Goal: Information Seeking & Learning: Learn about a topic

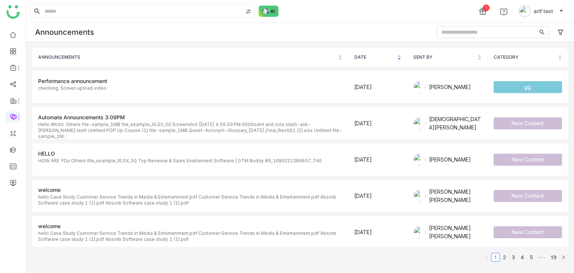
scroll to position [146, 0]
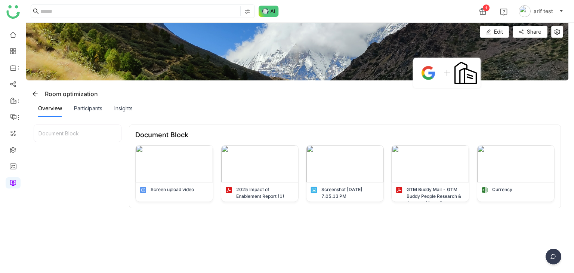
click at [74, 114] on div "Participants" at bounding box center [88, 108] width 28 height 17
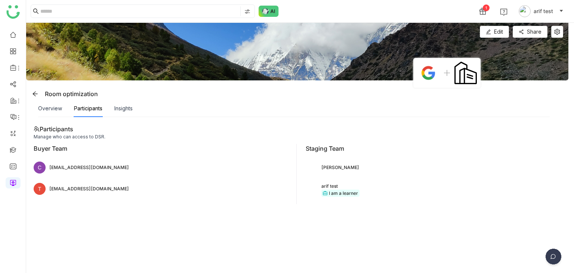
click at [118, 114] on div "Insights" at bounding box center [123, 108] width 18 height 17
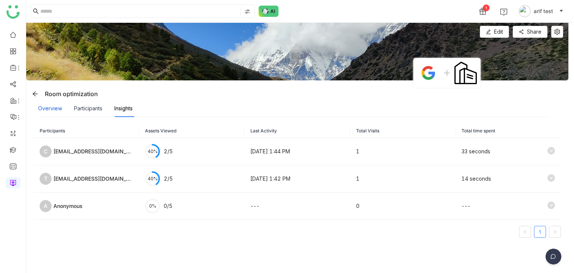
click at [54, 111] on div "Overview" at bounding box center [50, 108] width 24 height 8
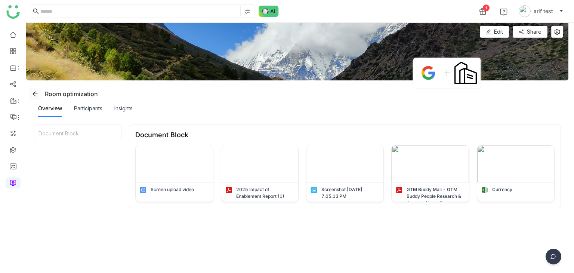
click at [33, 94] on icon at bounding box center [35, 94] width 6 height 6
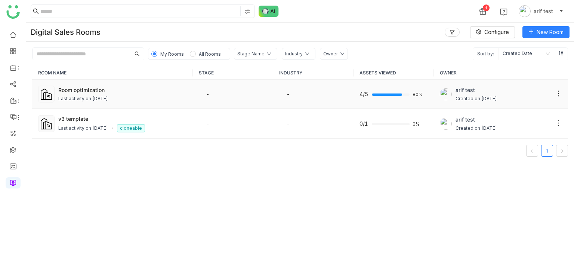
click at [554, 94] on icon at bounding box center [557, 93] width 7 height 7
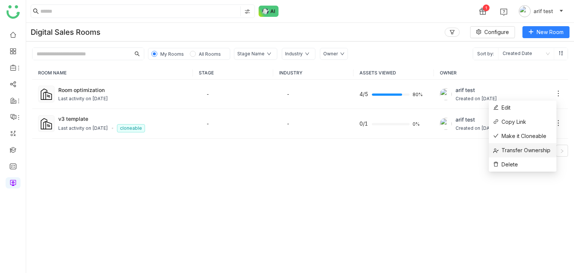
click at [523, 147] on span "Transfer Ownership" at bounding box center [521, 150] width 57 height 8
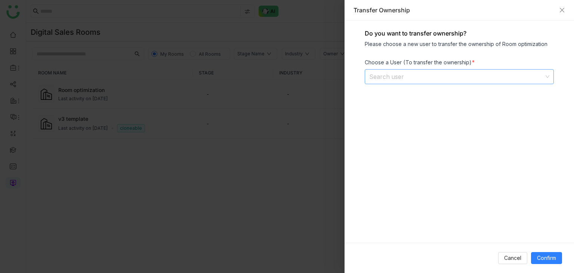
click at [434, 69] on input at bounding box center [456, 76] width 175 height 14
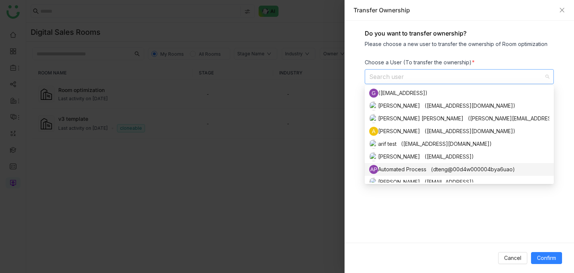
click at [412, 163] on nz-option-item "AP Automated Process (dteng@00d4w000004bya6uao)" at bounding box center [458, 169] width 189 height 13
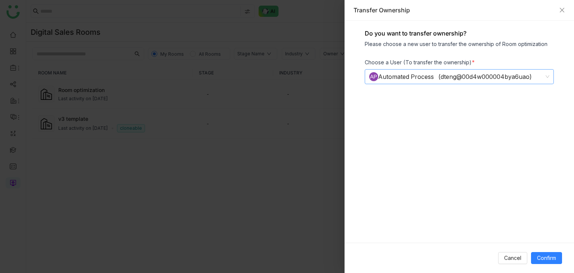
click at [545, 75] on icon at bounding box center [547, 76] width 4 height 4
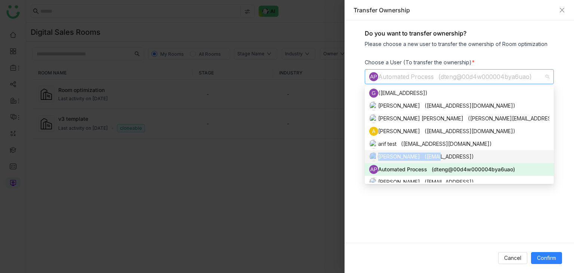
click at [421, 159] on div "Arif uddin (arifu@gtmbuddy.ai)" at bounding box center [459, 156] width 180 height 9
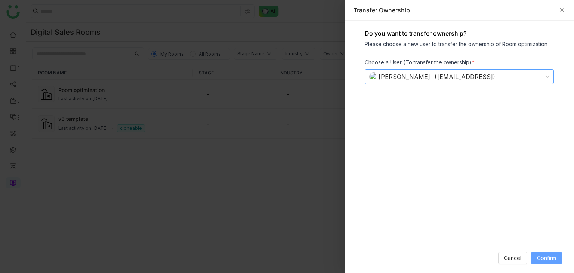
click at [537, 254] on span "Confirm" at bounding box center [546, 258] width 19 height 8
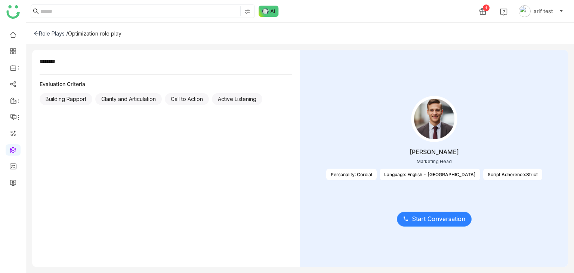
click at [463, 214] on span "Start Conversation" at bounding box center [438, 218] width 53 height 9
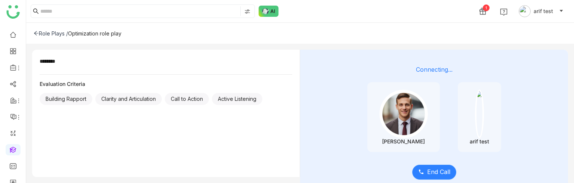
click at [448, 172] on span "End Call" at bounding box center [438, 171] width 23 height 9
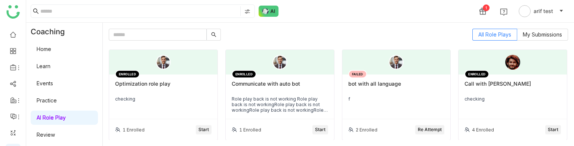
click at [153, 84] on div "Optimization role play" at bounding box center [163, 87] width 96 height 13
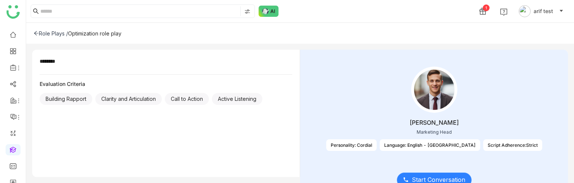
click at [452, 177] on span "Start Conversation" at bounding box center [438, 179] width 53 height 9
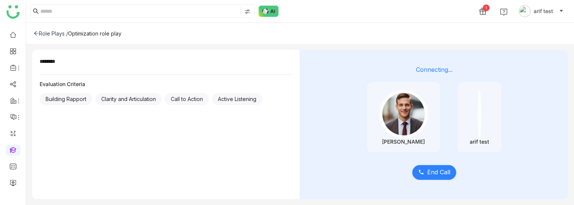
click at [443, 171] on span "End Call" at bounding box center [438, 171] width 23 height 9
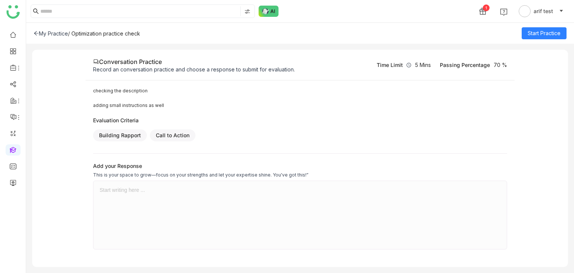
click at [161, 199] on div at bounding box center [299, 215] width 401 height 56
click at [540, 29] on span "Start Practice" at bounding box center [543, 33] width 33 height 8
click at [134, 203] on div at bounding box center [299, 215] width 401 height 56
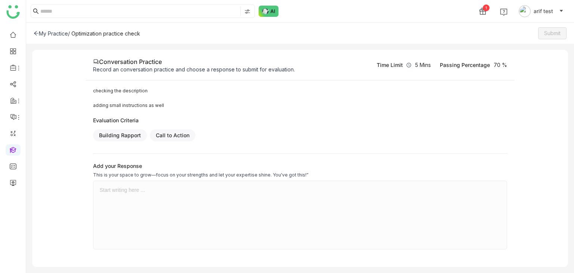
click at [134, 203] on div at bounding box center [299, 215] width 401 height 56
click at [562, 35] on button "Submit" at bounding box center [552, 33] width 28 height 12
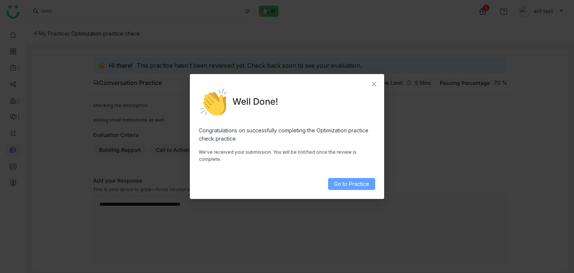
click at [359, 181] on span "Go to Practice" at bounding box center [351, 184] width 35 height 8
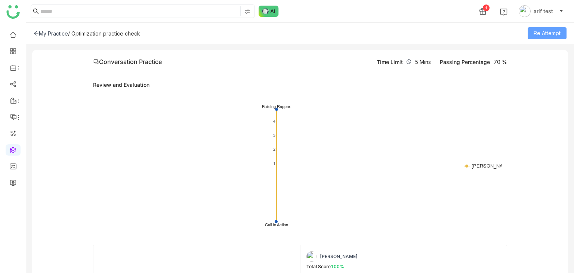
click at [557, 36] on span "Re Attempt" at bounding box center [546, 33] width 27 height 8
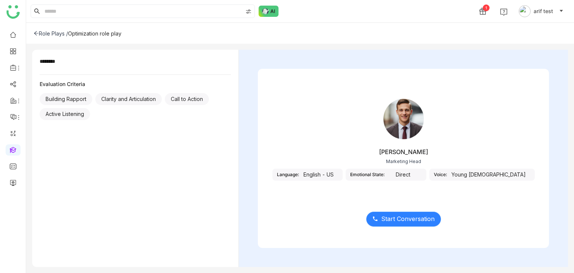
click at [409, 218] on span "Start Conversation" at bounding box center [407, 218] width 53 height 9
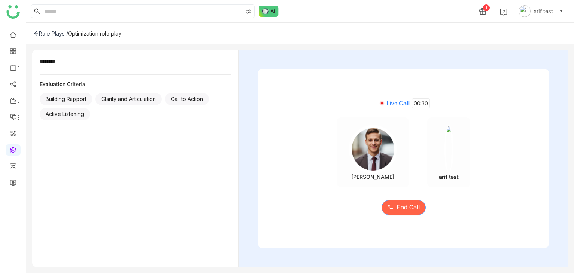
click at [414, 210] on span "End Call" at bounding box center [407, 206] width 23 height 9
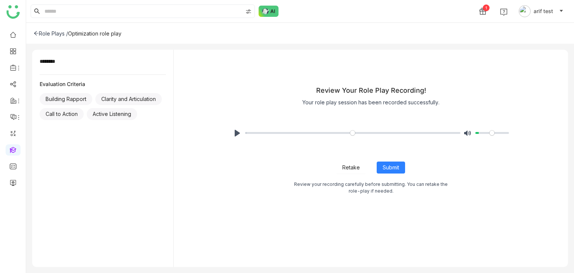
click at [480, 135] on input "Volume" at bounding box center [492, 132] width 34 height 7
type input "***"
click at [489, 133] on input "Volume" at bounding box center [492, 132] width 34 height 7
click at [241, 135] on button "Pause Play" at bounding box center [237, 133] width 12 height 12
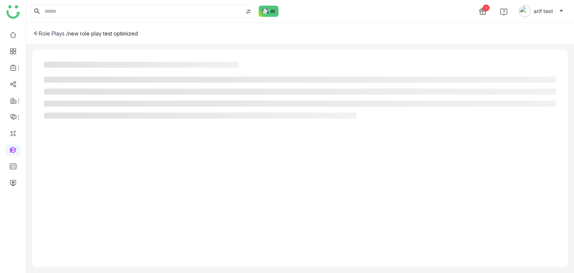
click at [39, 34] on div "Role Plays /" at bounding box center [51, 33] width 34 height 6
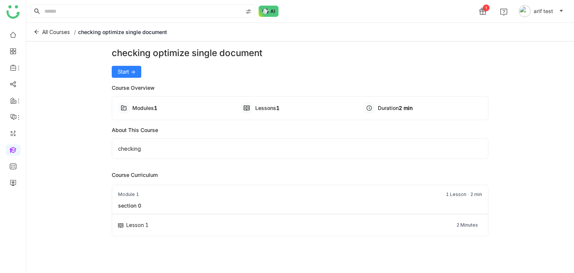
click at [134, 77] on div "checking optimize single document Start -> Course Overview Modules 1 Lessons 1 …" at bounding box center [300, 155] width 377 height 218
click at [134, 75] on span "Start ->" at bounding box center [127, 72] width 18 height 8
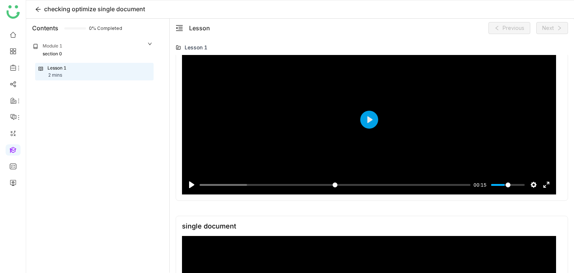
scroll to position [27, 0]
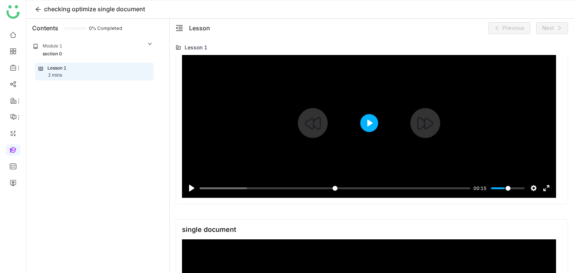
click at [372, 122] on button "Play" at bounding box center [369, 123] width 18 height 18
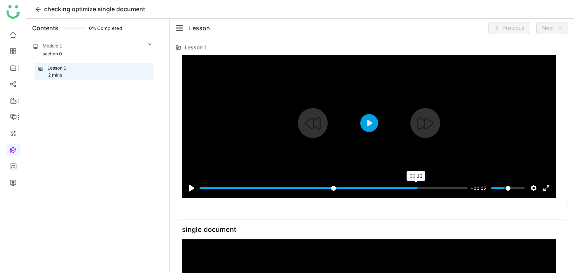
click at [415, 185] on input "Seek" at bounding box center [333, 187] width 268 height 7
click at [443, 190] on input "Seek" at bounding box center [333, 187] width 268 height 7
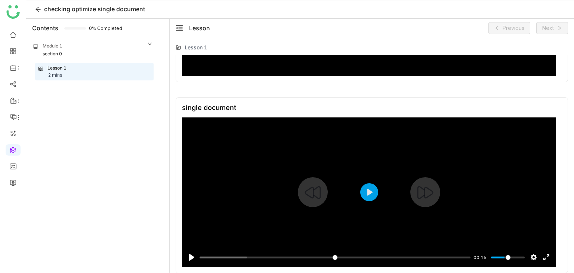
type input "***"
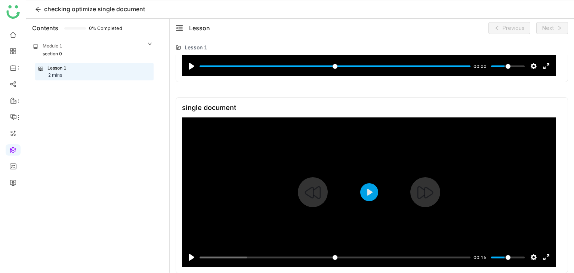
click at [359, 192] on div at bounding box center [369, 191] width 374 height 149
click at [455, 258] on input "Seek" at bounding box center [333, 257] width 268 height 7
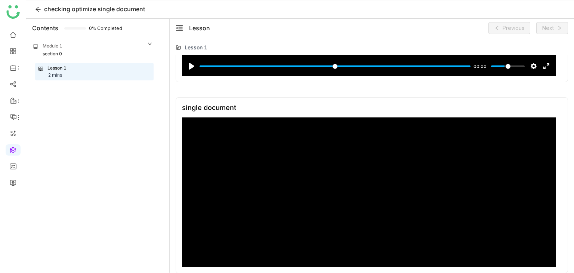
type input "***"
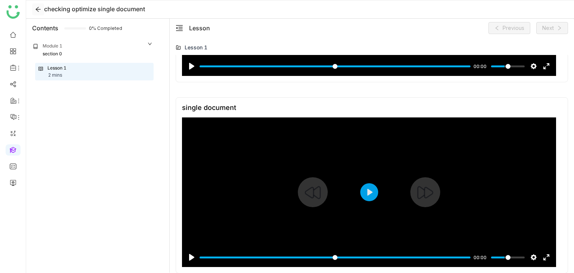
click at [36, 6] on button at bounding box center [38, 9] width 12 height 12
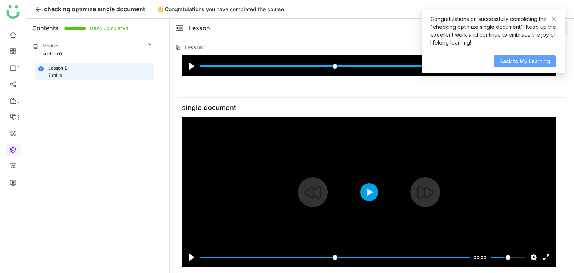
click at [530, 62] on span "Back to My Learning" at bounding box center [524, 61] width 50 height 8
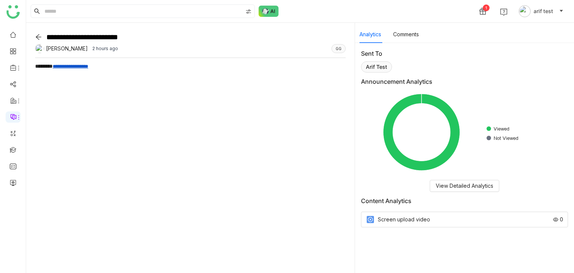
click at [73, 67] on link "**********" at bounding box center [70, 66] width 35 height 5
click at [402, 221] on div "Screen upload video" at bounding box center [404, 219] width 52 height 8
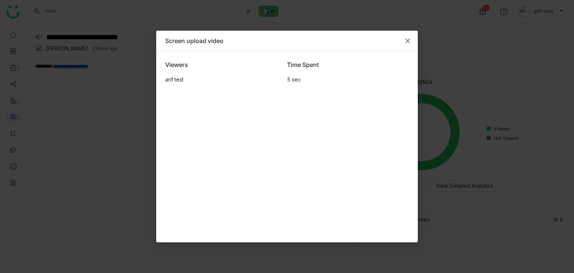
click at [406, 40] on icon "Close" at bounding box center [407, 41] width 6 height 6
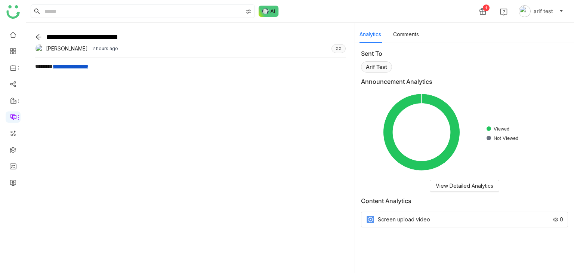
click at [454, 218] on div "Screen upload video 0" at bounding box center [464, 219] width 207 height 16
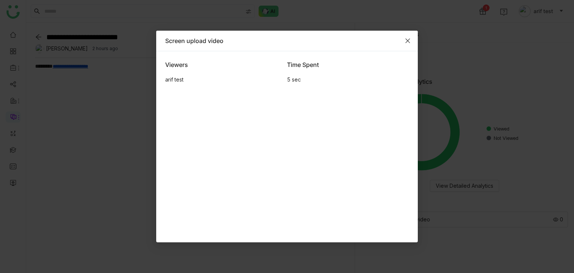
click at [412, 38] on span "Close" at bounding box center [407, 41] width 20 height 20
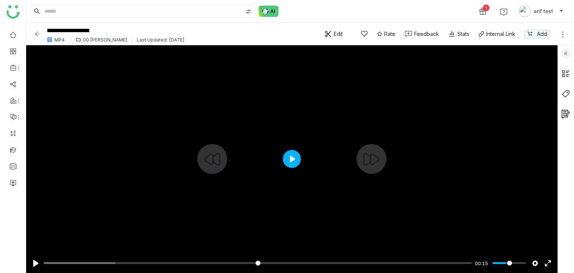
click at [294, 156] on button "Play" at bounding box center [292, 159] width 18 height 18
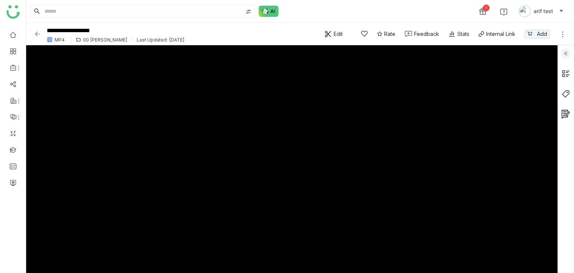
type input "*****"
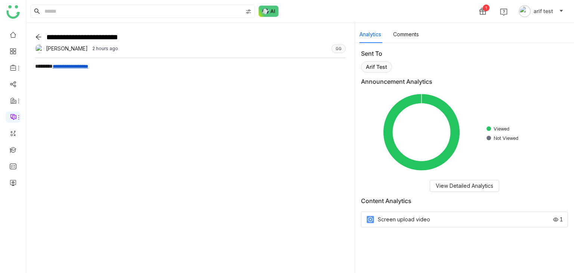
click at [431, 226] on div "Screen upload video 1" at bounding box center [464, 219] width 207 height 16
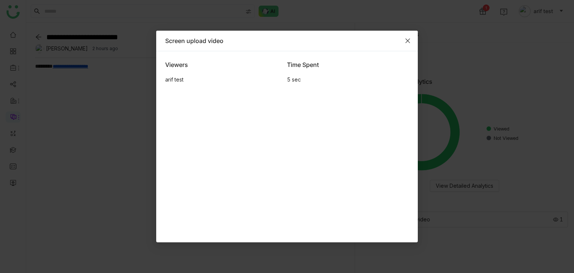
click at [409, 43] on icon "Close" at bounding box center [407, 41] width 6 height 6
